Goal: Find specific page/section: Find specific page/section

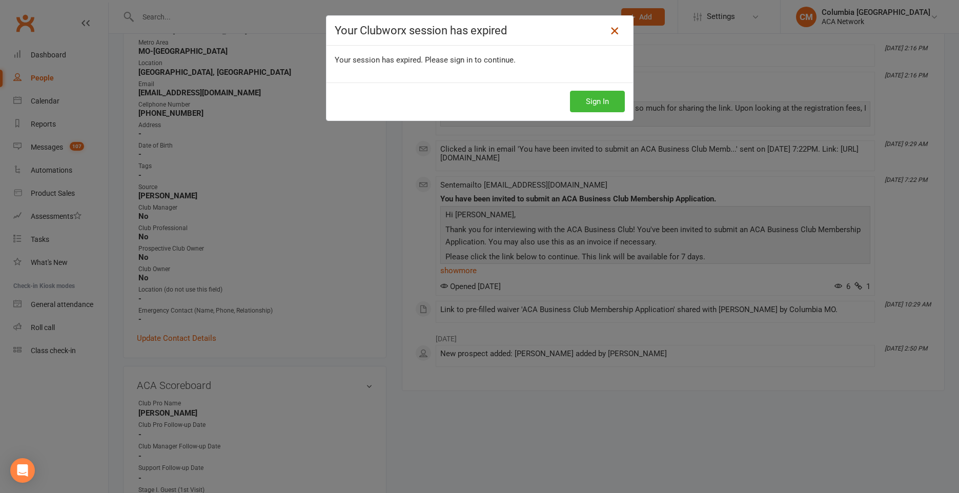
click at [609, 25] on link at bounding box center [614, 31] width 16 height 16
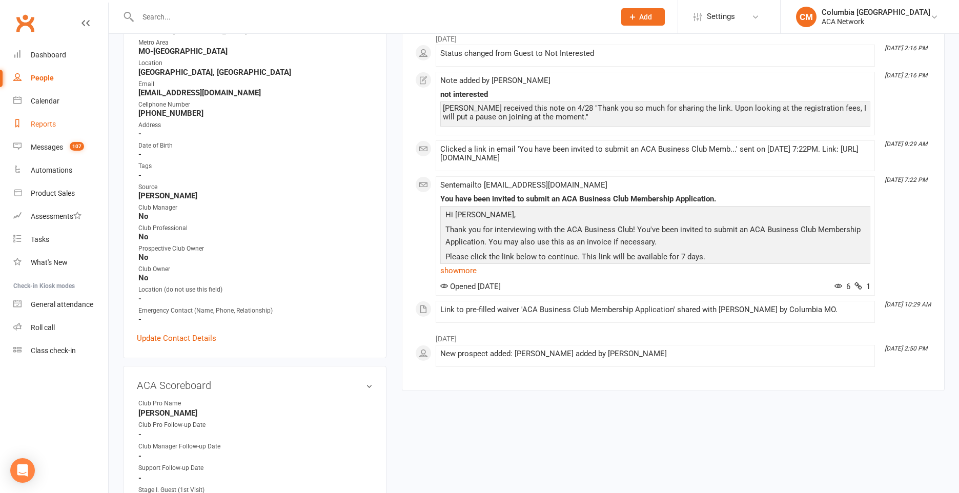
click at [48, 124] on div "Reports" at bounding box center [43, 124] width 25 height 8
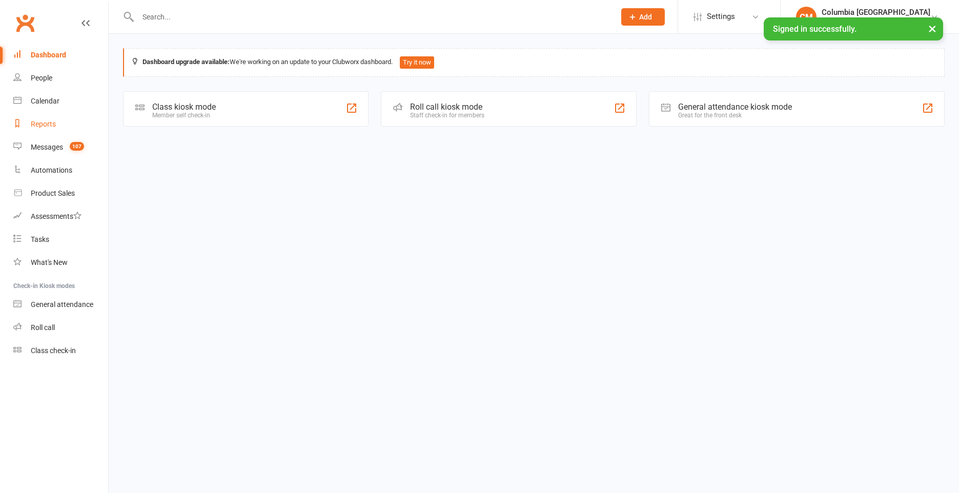
click at [43, 123] on div "Reports" at bounding box center [43, 124] width 25 height 8
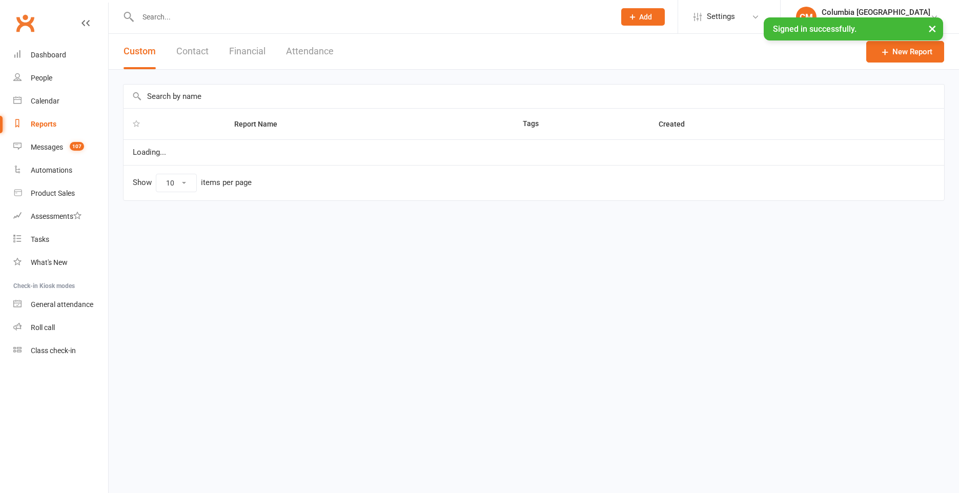
select select "100"
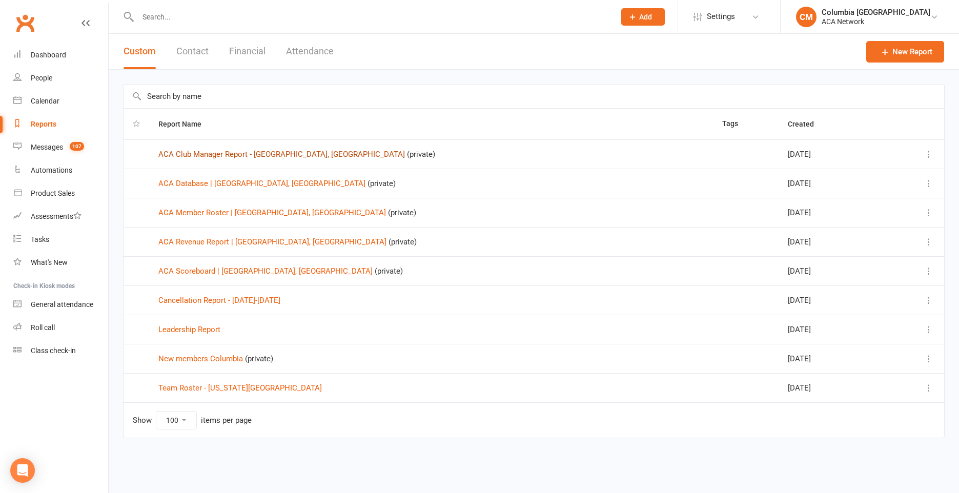
click at [203, 156] on link "ACA Club Manager Report - [GEOGRAPHIC_DATA], [GEOGRAPHIC_DATA]" at bounding box center [281, 154] width 246 height 9
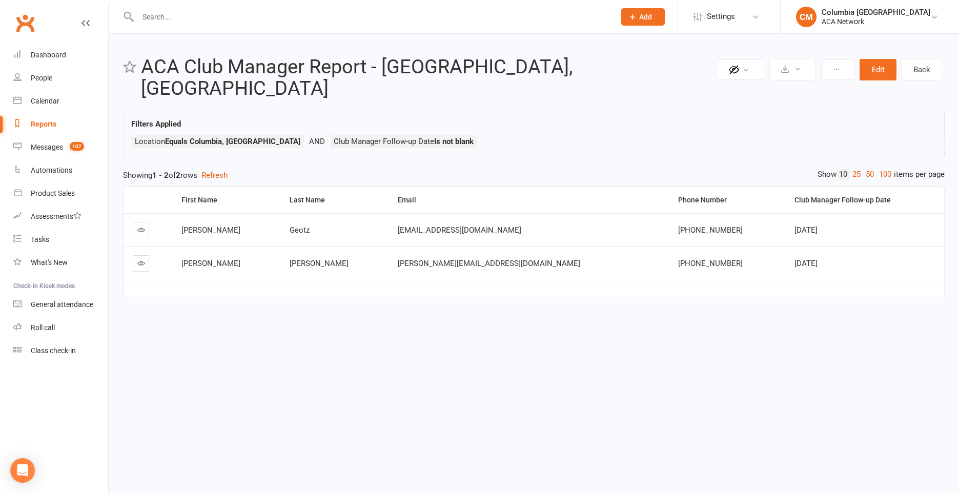
click at [144, 226] on icon at bounding box center [141, 230] width 8 height 8
click at [139, 259] on icon at bounding box center [141, 263] width 8 height 8
